Goal: Information Seeking & Learning: Learn about a topic

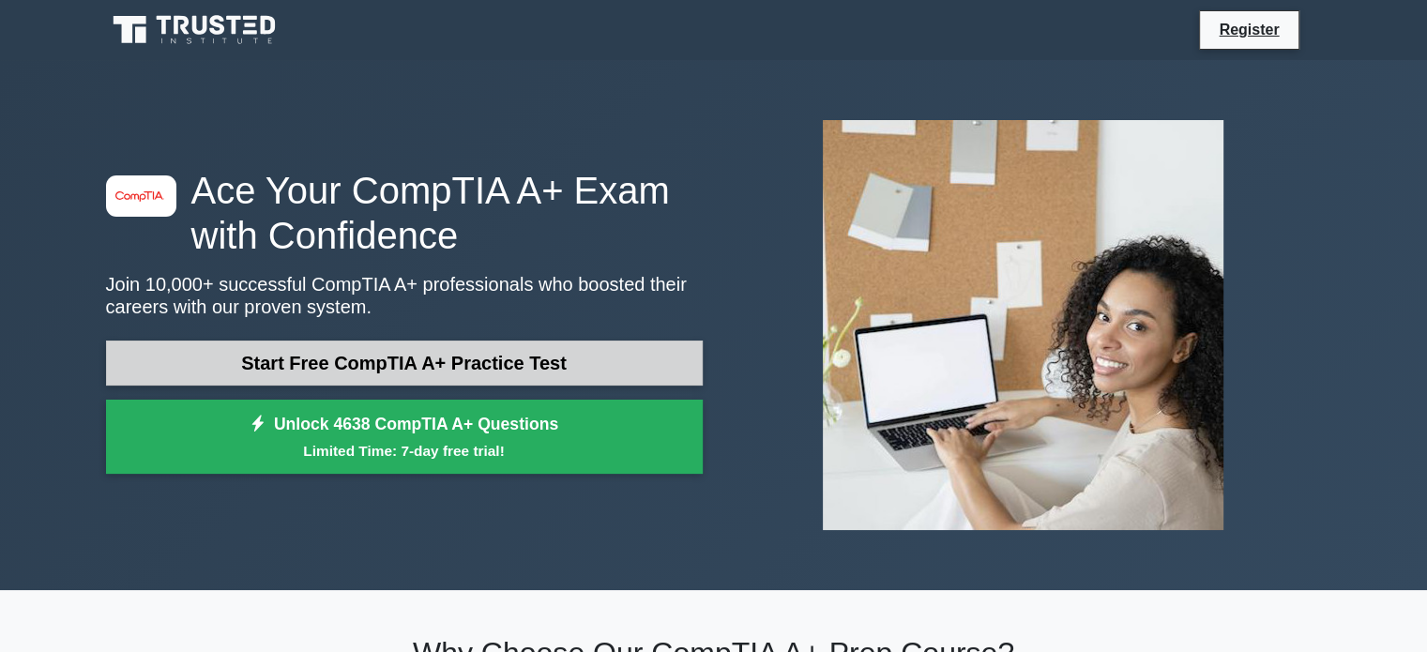
click at [383, 373] on link "Start Free CompTIA A+ Practice Test" at bounding box center [404, 363] width 597 height 45
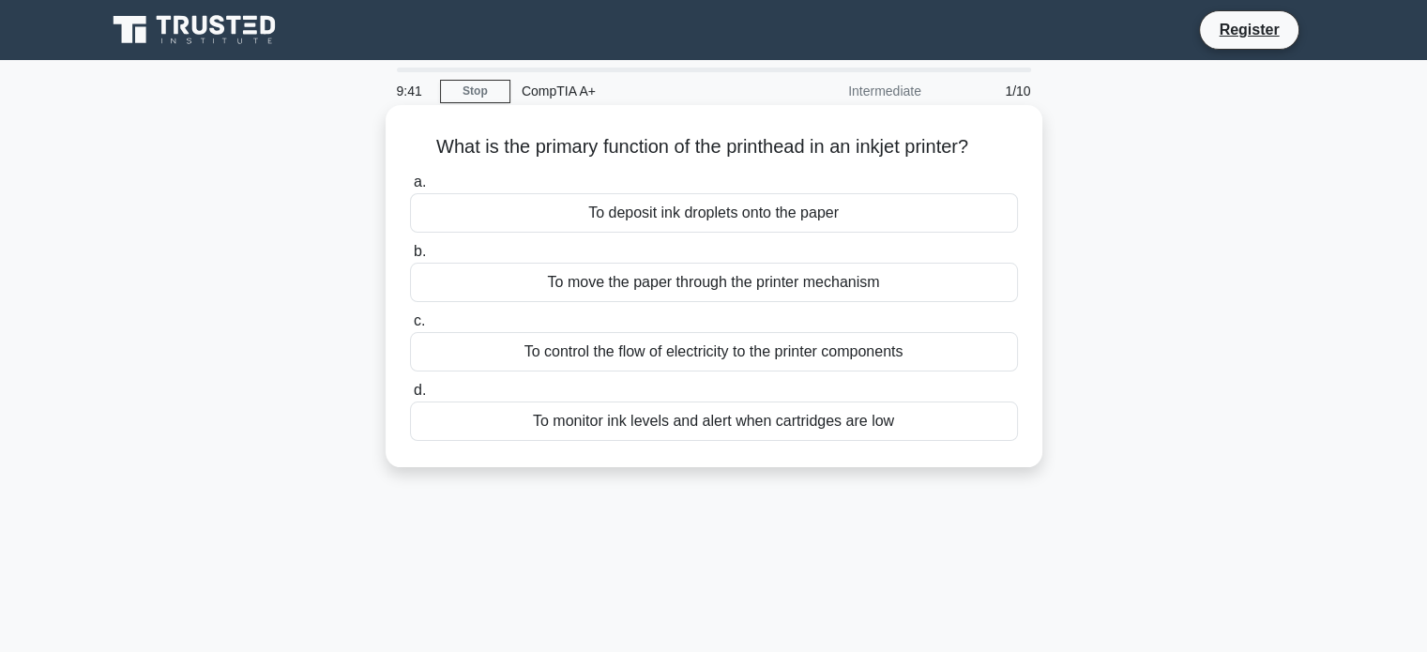
click at [613, 361] on div "To control the flow of electricity to the printer components" at bounding box center [714, 351] width 608 height 39
click at [410, 327] on input "c. To control the flow of electricity to the printer components" at bounding box center [410, 321] width 0 height 12
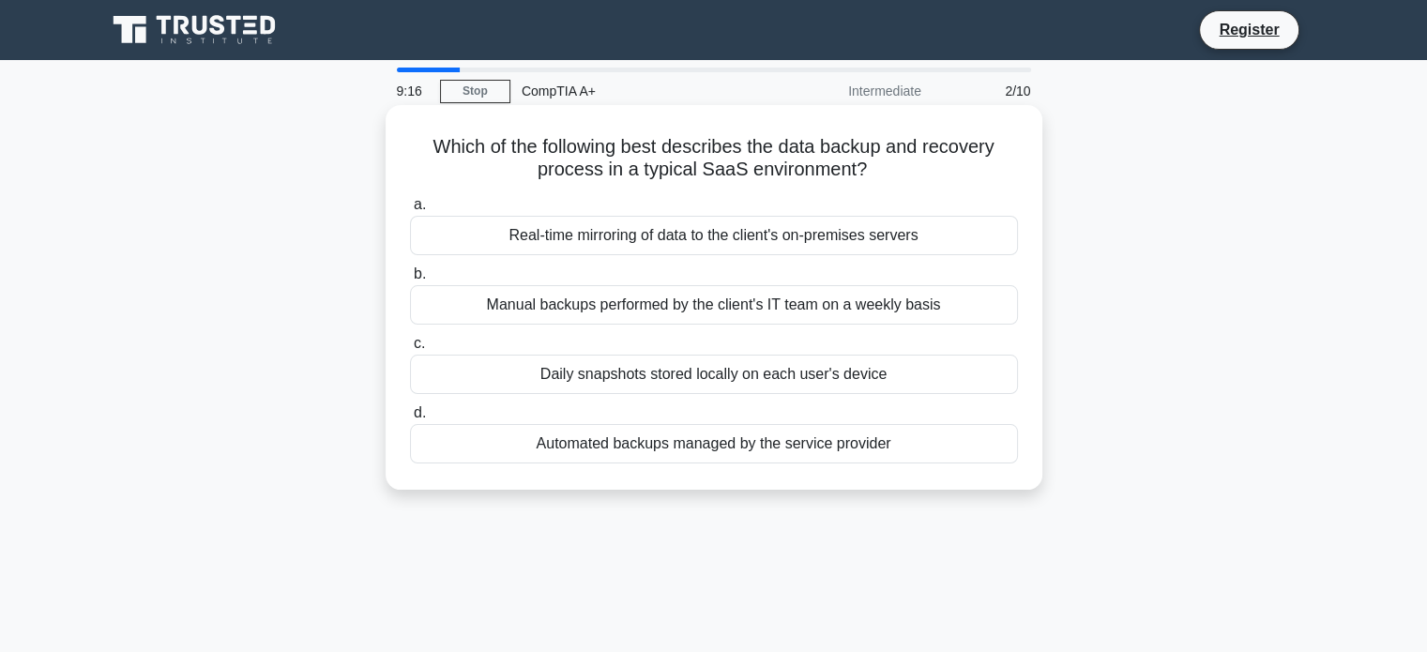
click at [647, 239] on div "Real-time mirroring of data to the client's on-premises servers" at bounding box center [714, 235] width 608 height 39
click at [410, 211] on input "a. Real-time mirroring of data to the client's on-premises servers" at bounding box center [410, 205] width 0 height 12
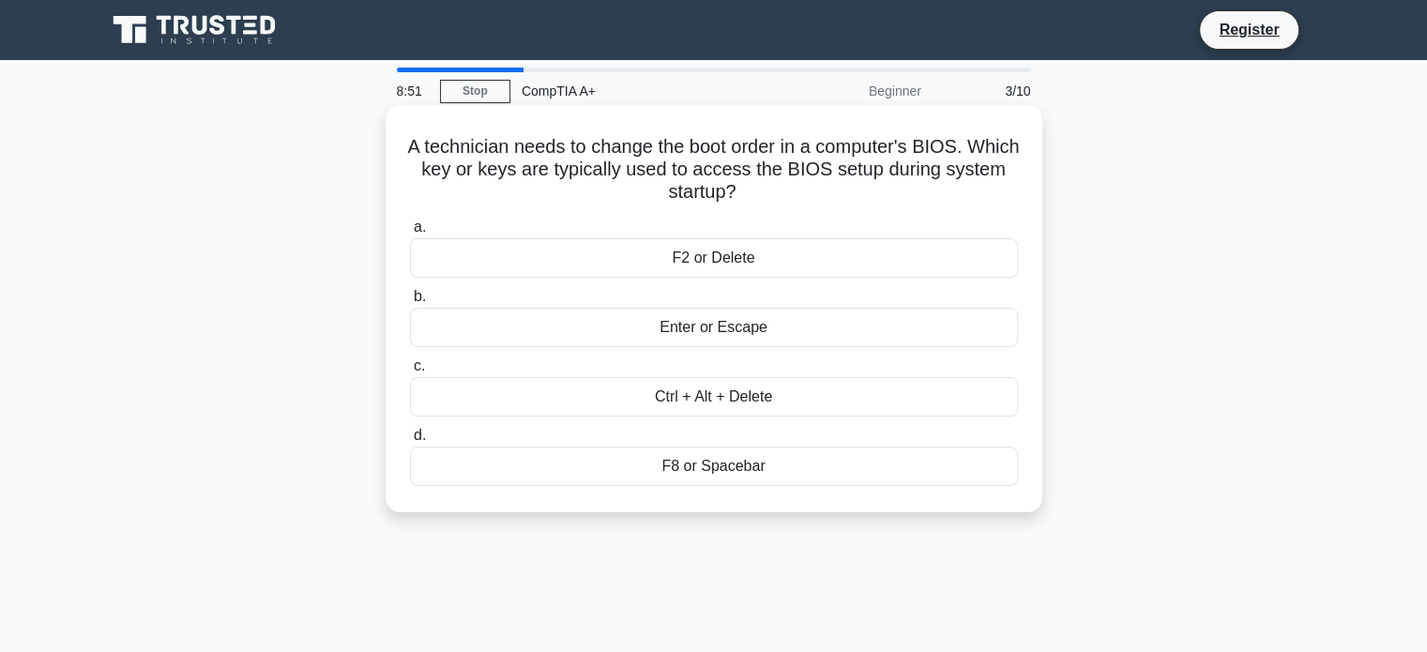
click at [736, 255] on div "F2 or Delete" at bounding box center [714, 257] width 608 height 39
click at [410, 234] on input "a. F2 or Delete" at bounding box center [410, 227] width 0 height 12
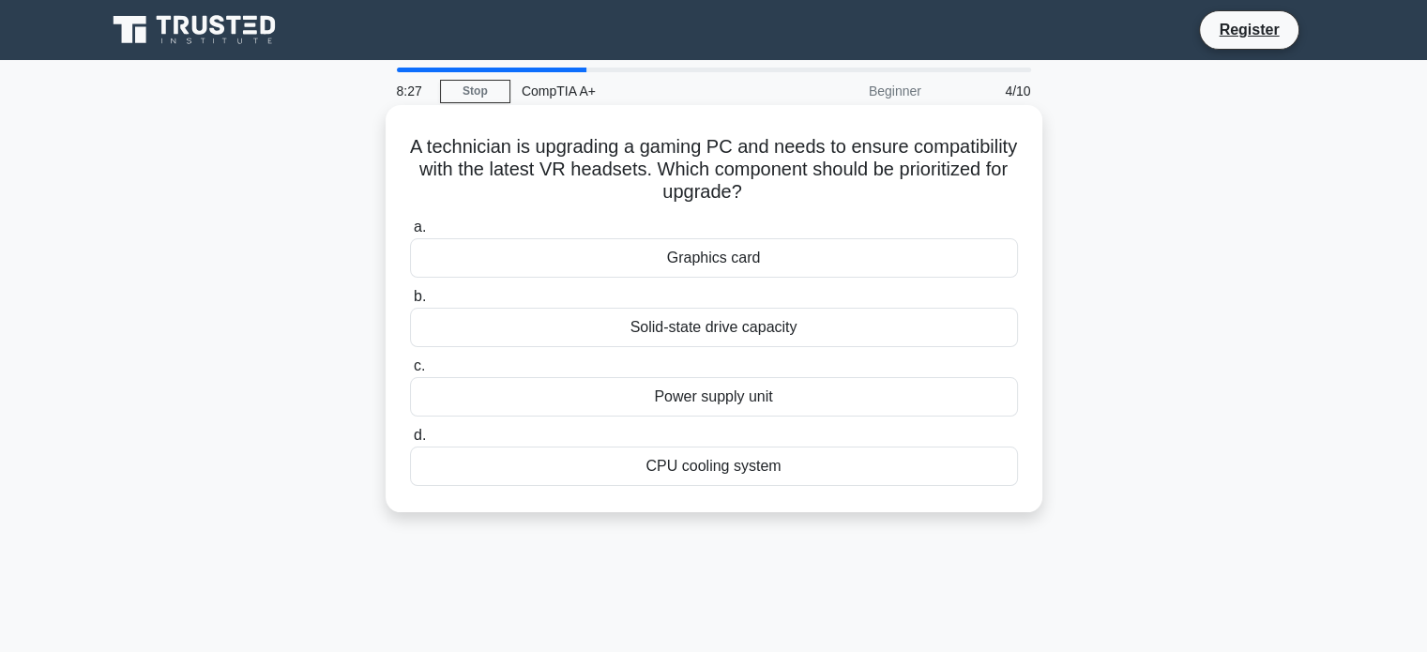
click at [734, 264] on div "Graphics card" at bounding box center [714, 257] width 608 height 39
click at [410, 234] on input "a. Graphics card" at bounding box center [410, 227] width 0 height 12
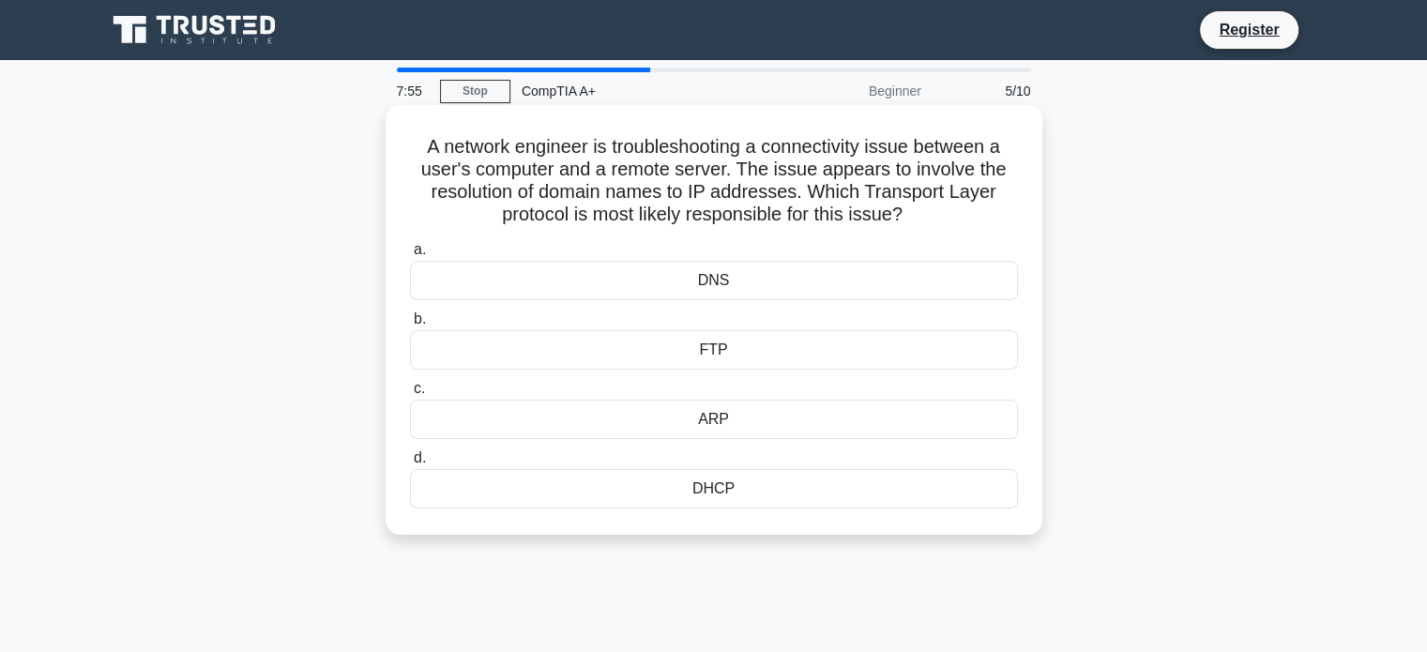
click at [765, 486] on div "DHCP" at bounding box center [714, 488] width 608 height 39
click at [410, 464] on input "d. DHCP" at bounding box center [410, 458] width 0 height 12
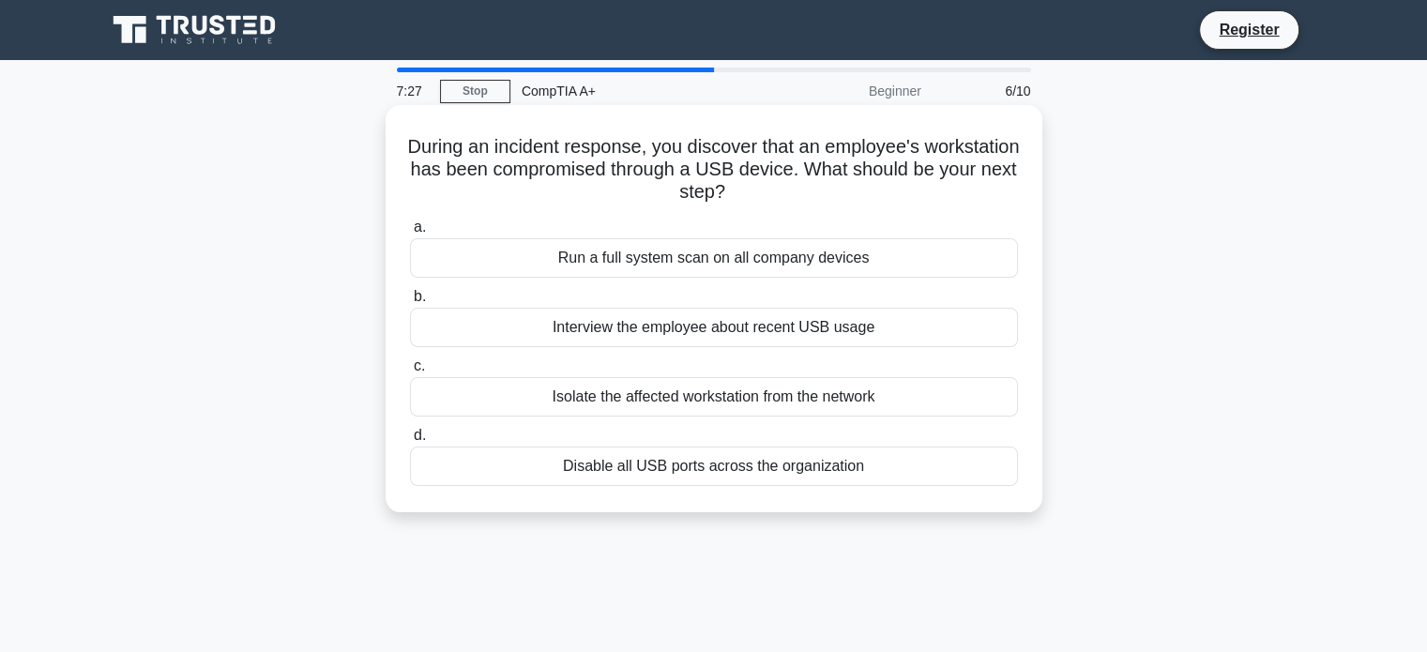
click at [835, 401] on div "Isolate the affected workstation from the network" at bounding box center [714, 396] width 608 height 39
click at [410, 372] on input "c. Isolate the affected workstation from the network" at bounding box center [410, 366] width 0 height 12
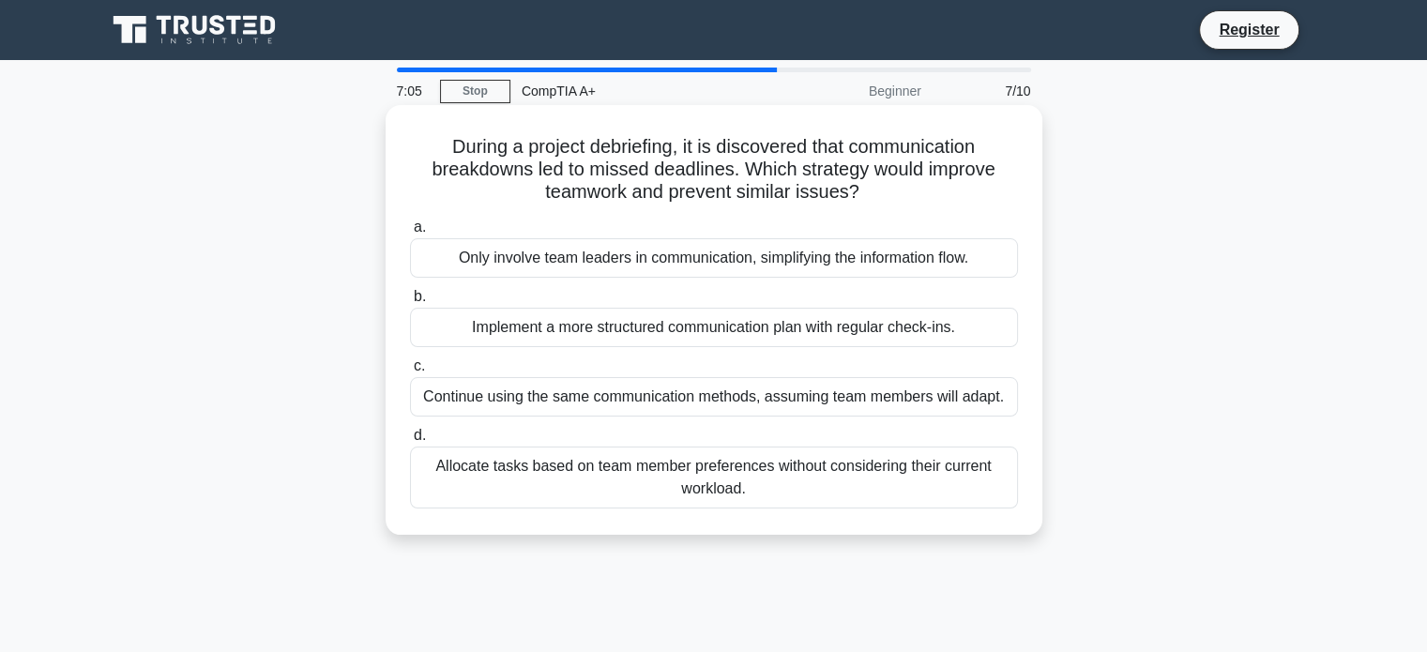
click at [587, 265] on div "Only involve team leaders in communication, simplifying the information flow." at bounding box center [714, 257] width 608 height 39
click at [410, 234] on input "a. Only involve team leaders in communication, simplifying the information flow." at bounding box center [410, 227] width 0 height 12
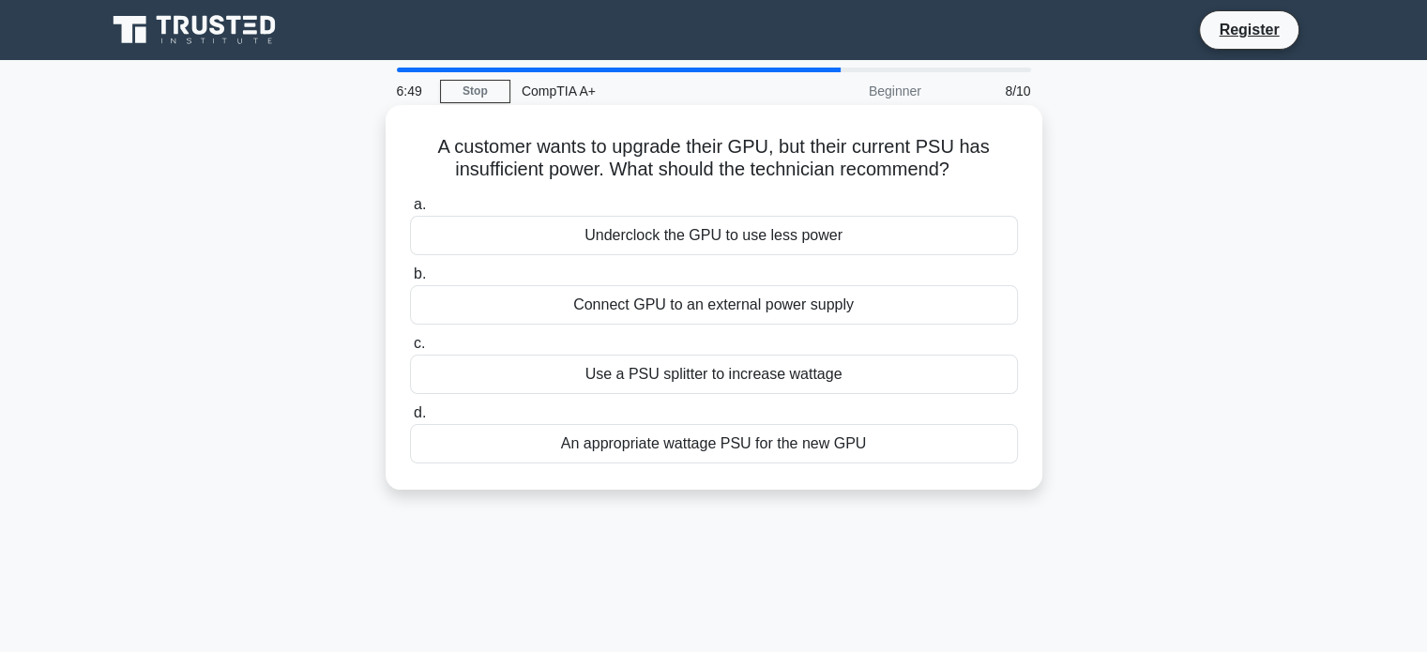
click at [731, 451] on div "An appropriate wattage PSU for the new GPU" at bounding box center [714, 443] width 608 height 39
click at [410, 419] on input "d. An appropriate wattage PSU for the new GPU" at bounding box center [410, 413] width 0 height 12
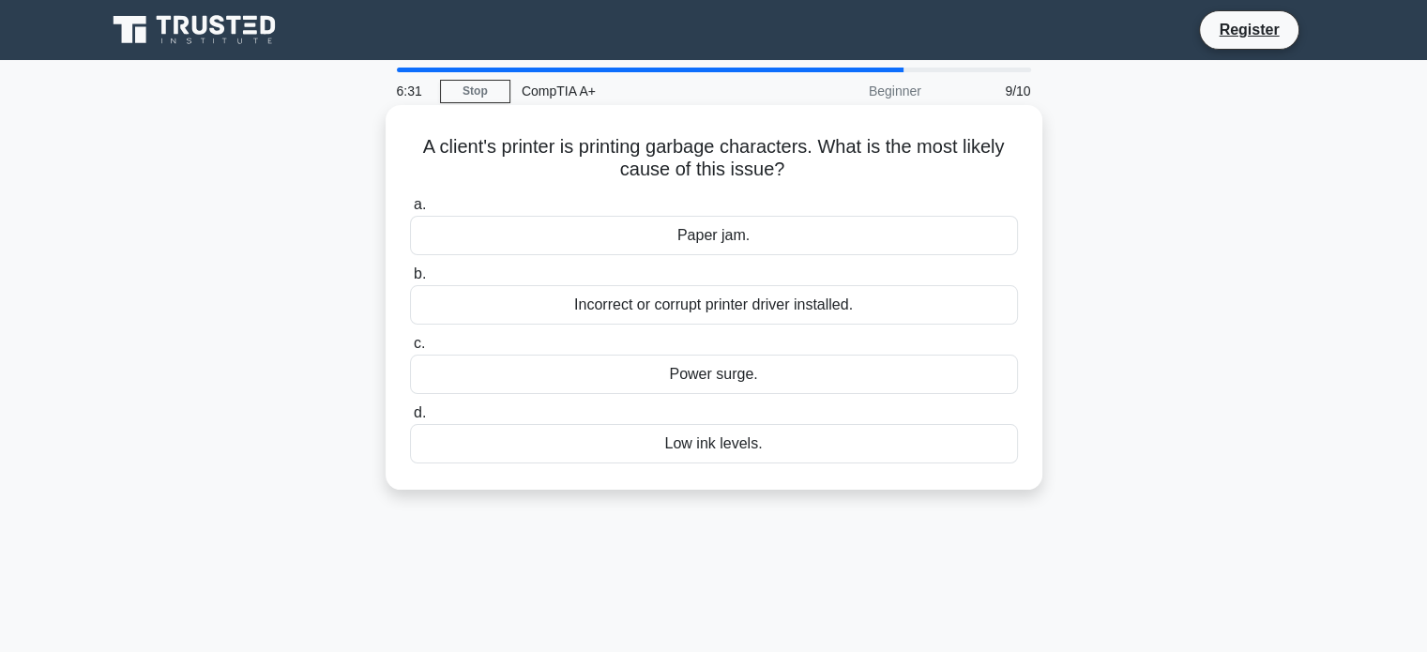
click at [724, 446] on div "Low ink levels." at bounding box center [714, 443] width 608 height 39
click at [410, 419] on input "d. Low ink levels." at bounding box center [410, 413] width 0 height 12
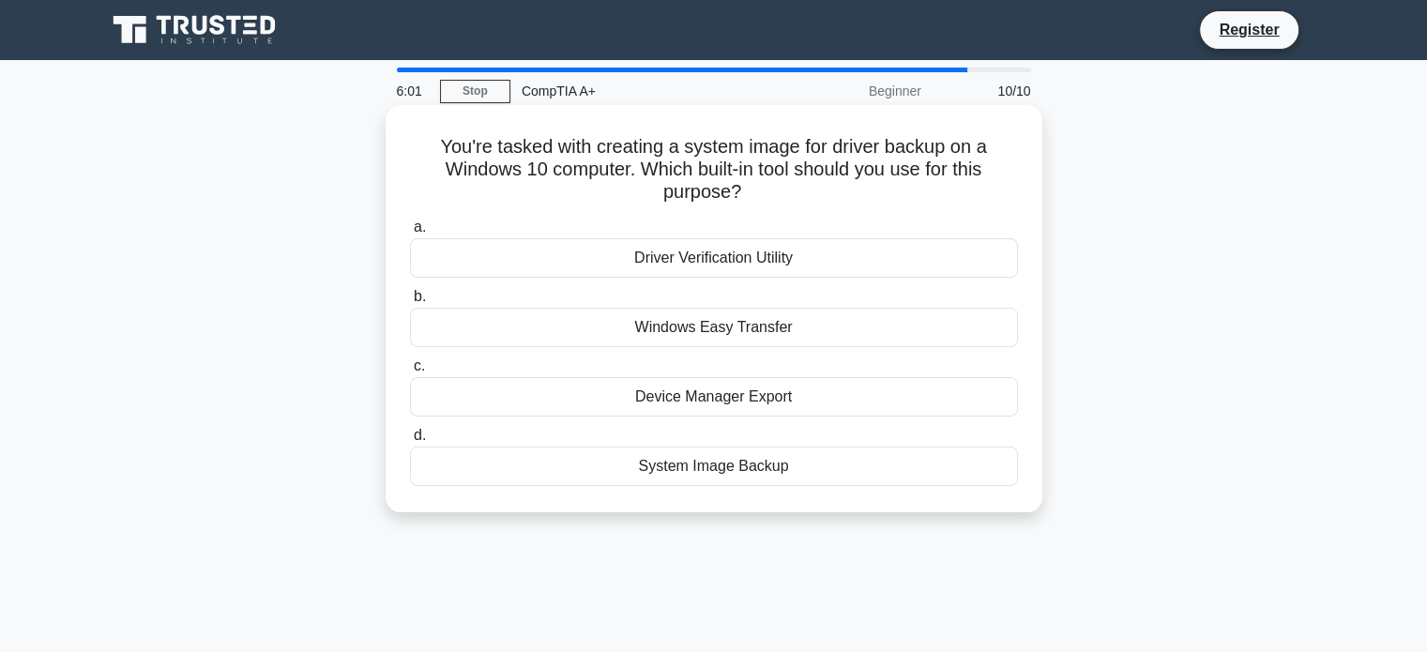
click at [697, 472] on div "System Image Backup" at bounding box center [714, 466] width 608 height 39
click at [410, 442] on input "d. System Image Backup" at bounding box center [410, 436] width 0 height 12
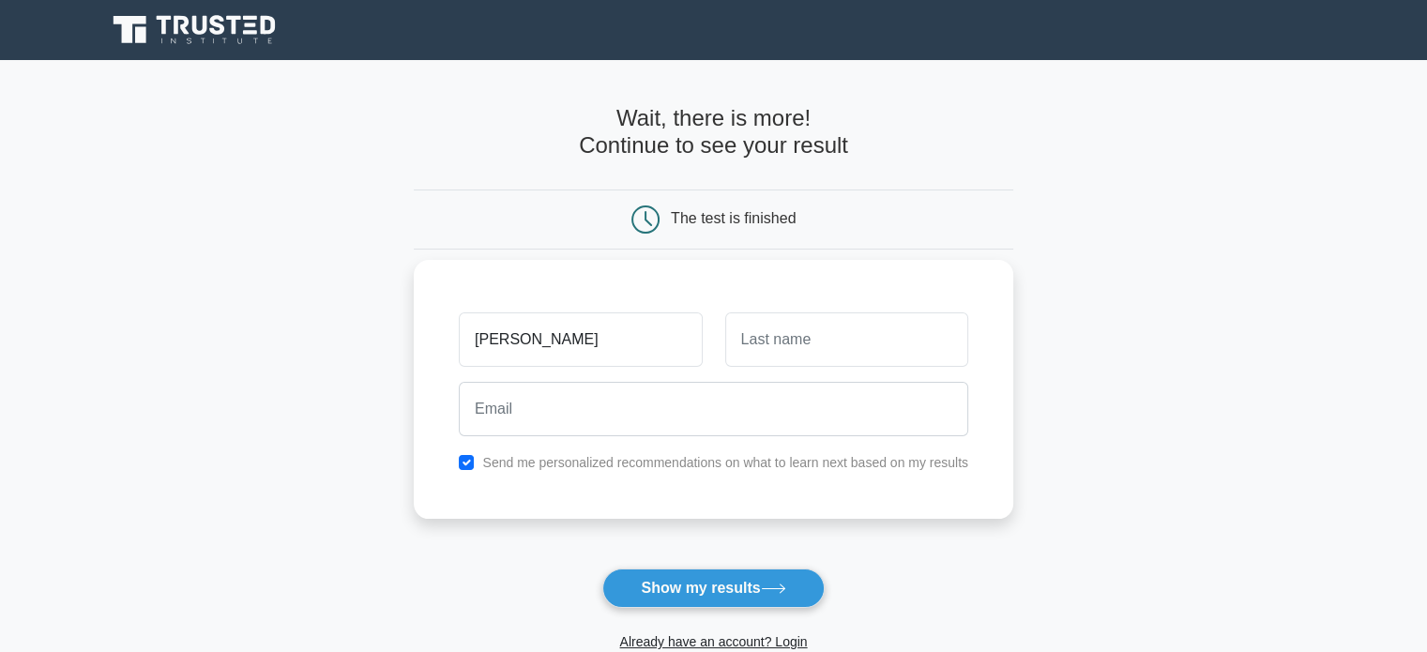
type input "Pranav"
type input "CB"
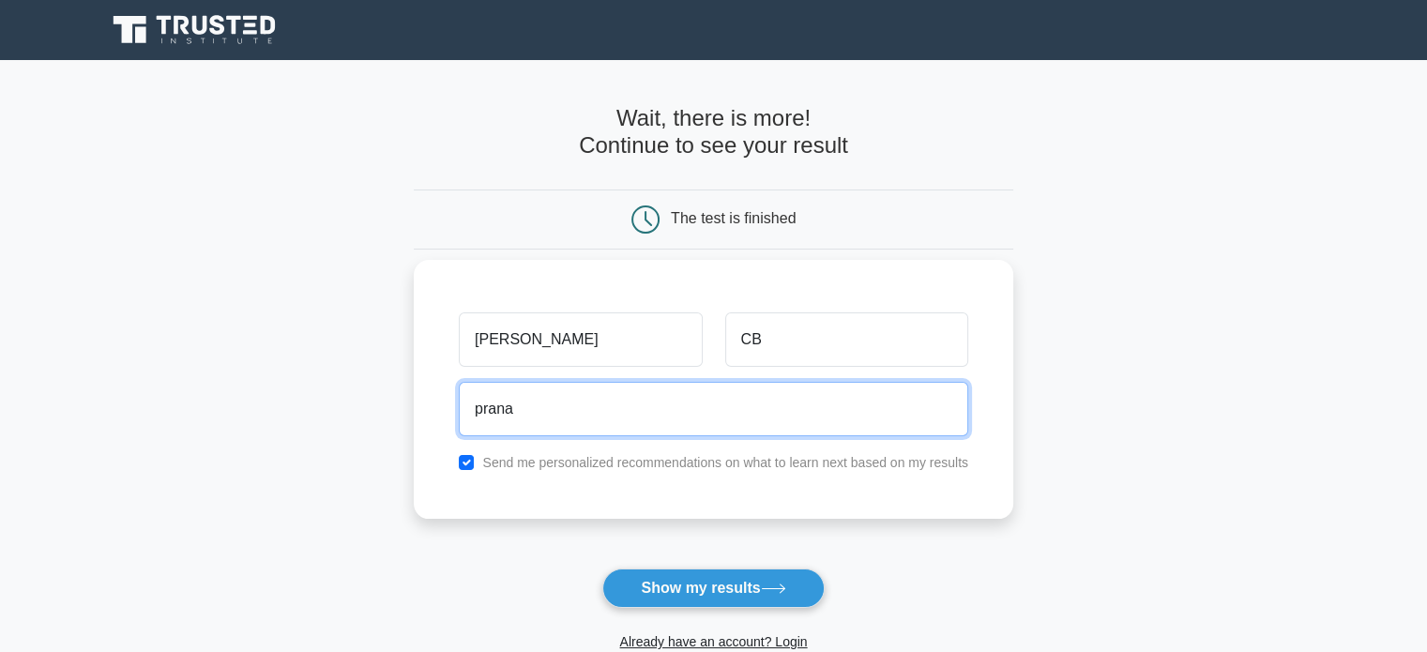
type input "pranav.cb16@gmail.com"
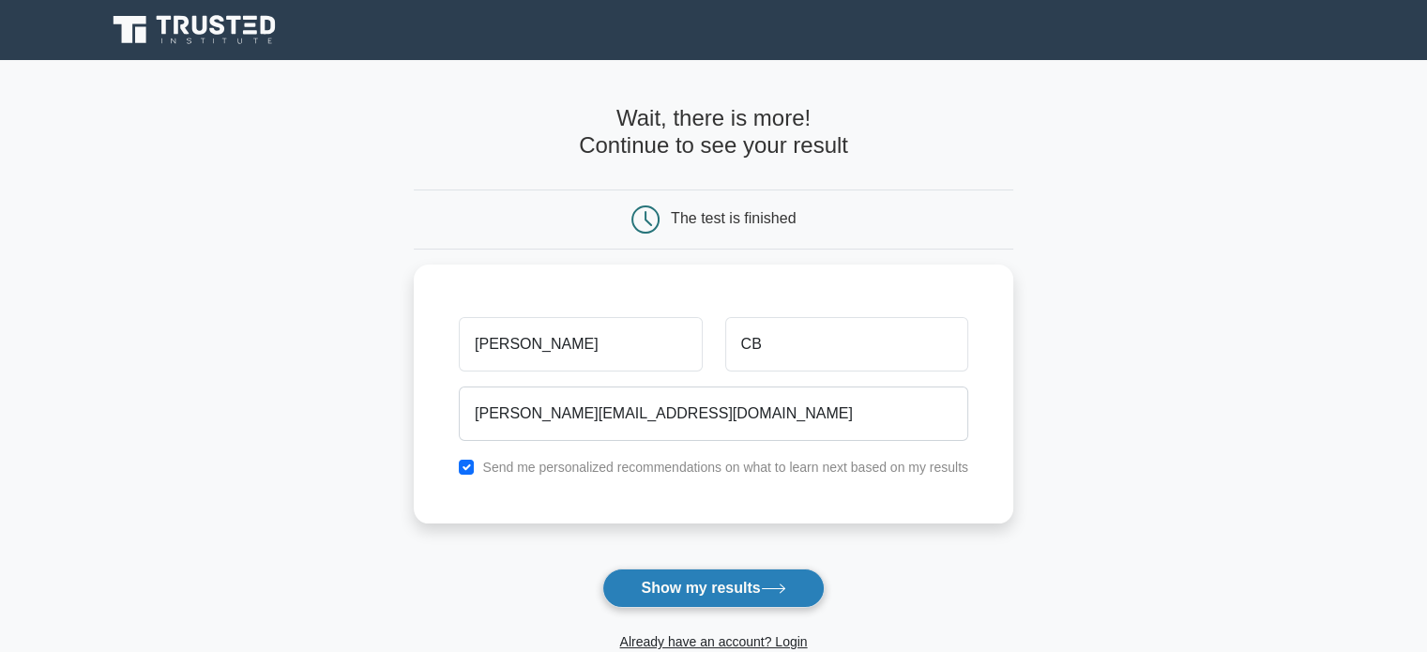
click at [723, 606] on button "Show my results" at bounding box center [712, 587] width 221 height 39
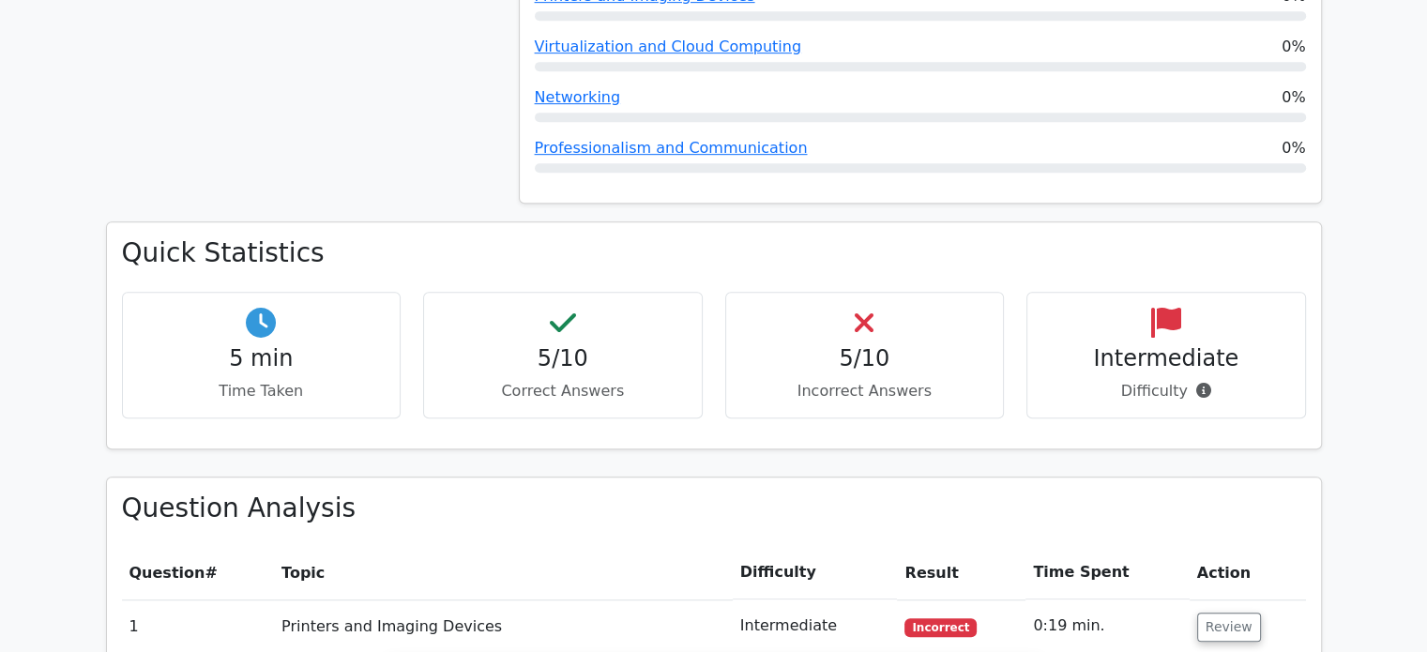
scroll to position [1032, 0]
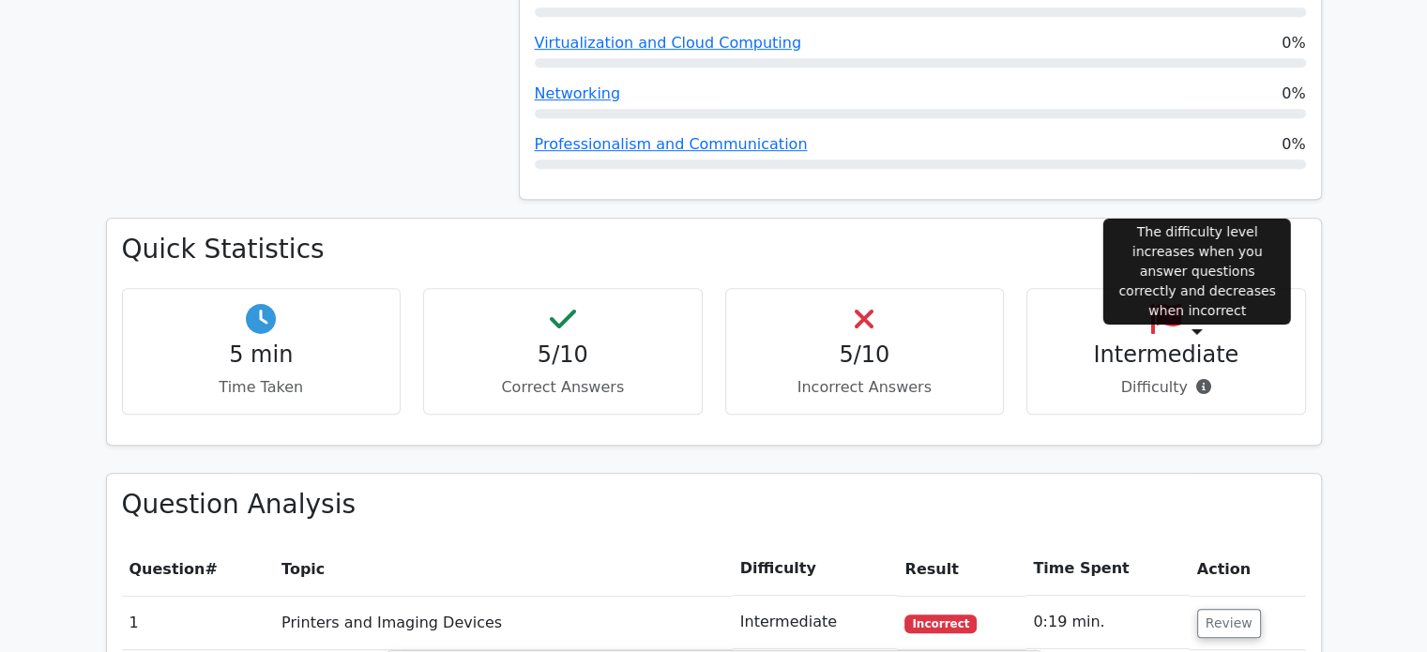
click at [1196, 379] on icon at bounding box center [1203, 386] width 15 height 15
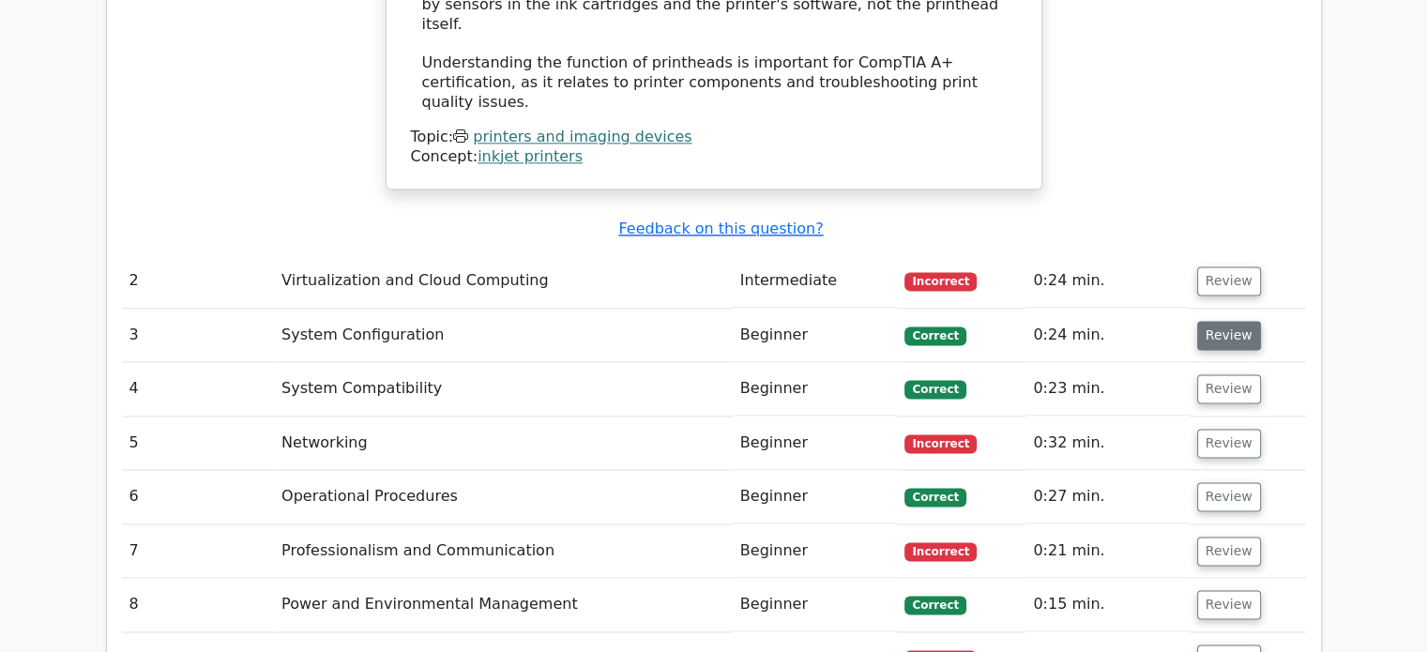
scroll to position [2345, 0]
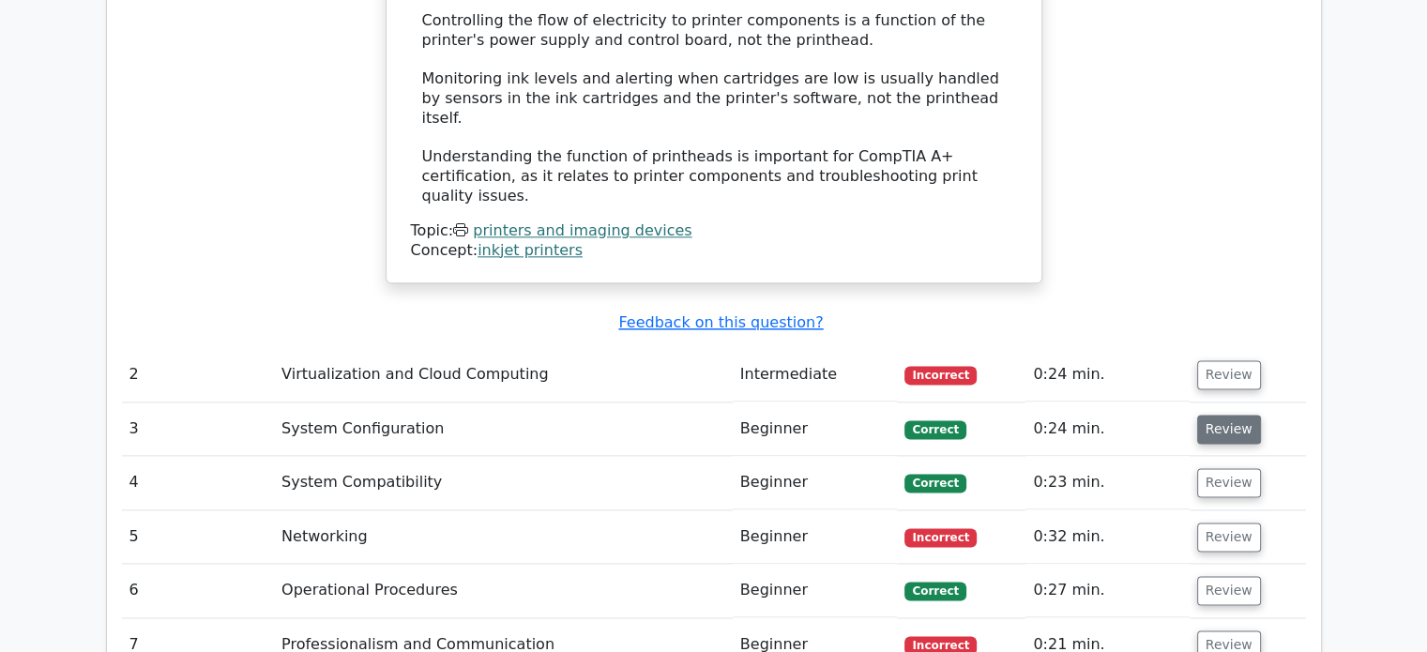
click at [1212, 415] on button "Review" at bounding box center [1229, 429] width 64 height 29
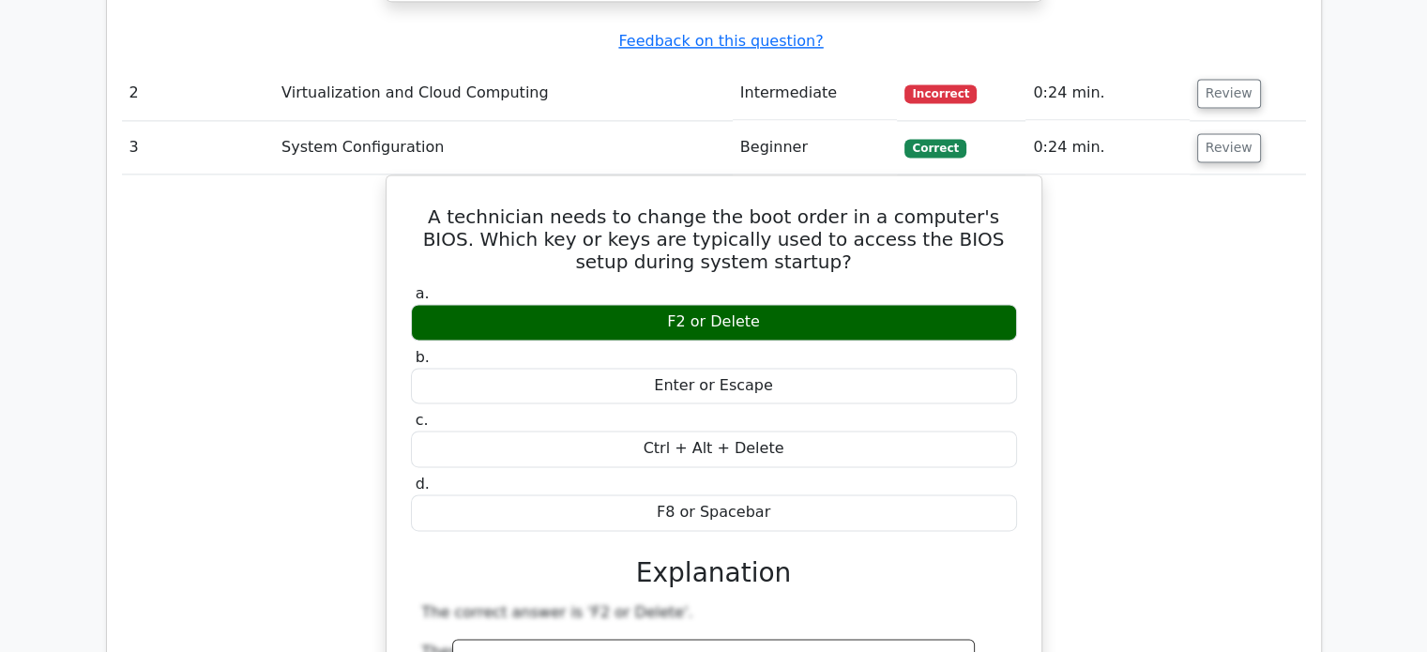
scroll to position [2158, 0]
